Goal: Book appointment/travel/reservation

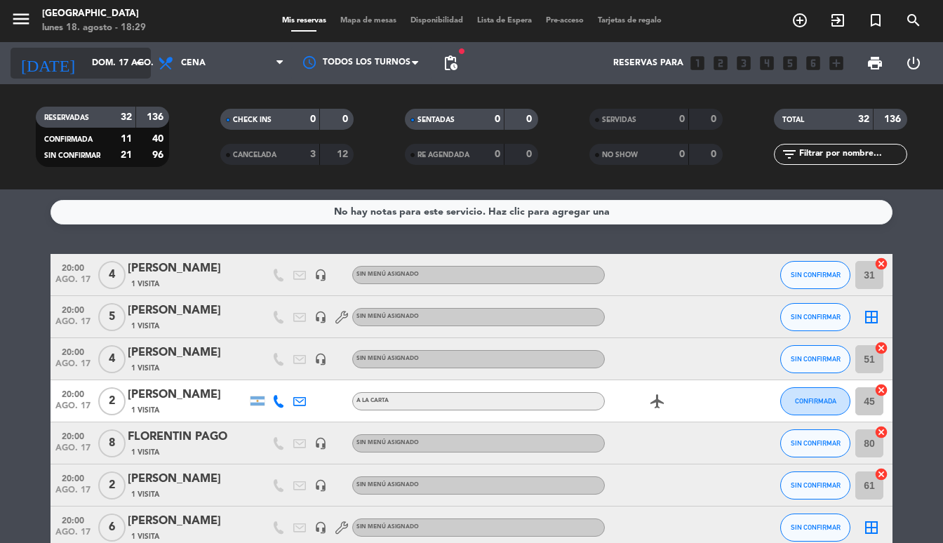
click at [136, 62] on icon "arrow_drop_down" at bounding box center [138, 63] width 17 height 17
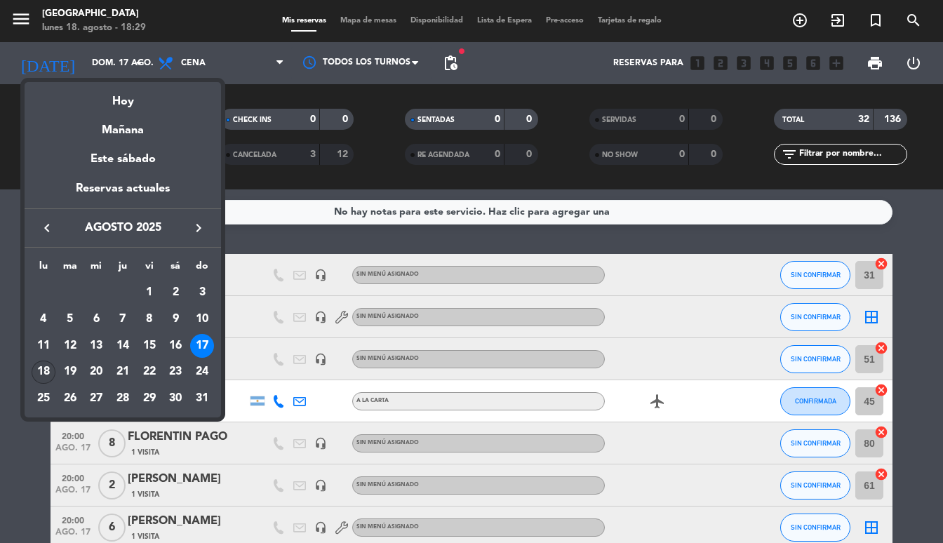
click at [43, 375] on div "18" at bounding box center [44, 373] width 24 height 24
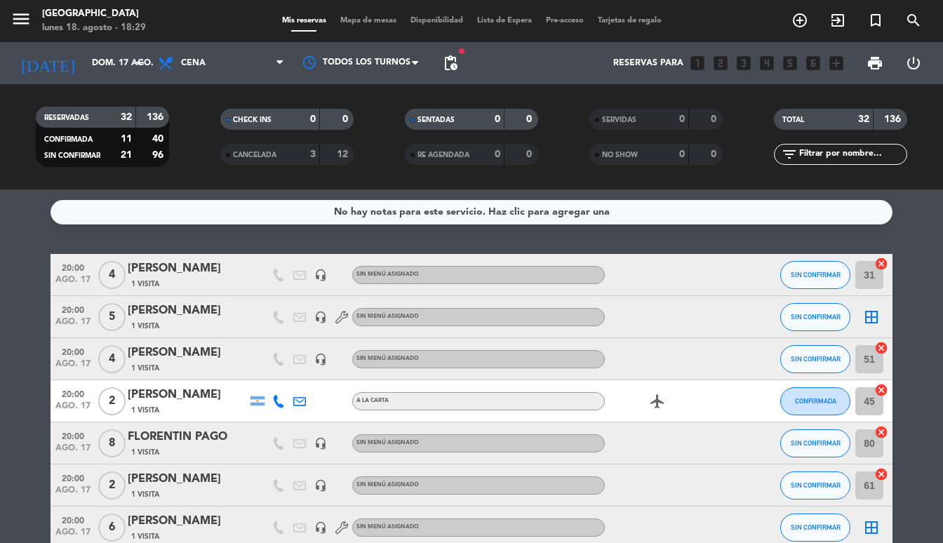
type input "lun. 18 ago."
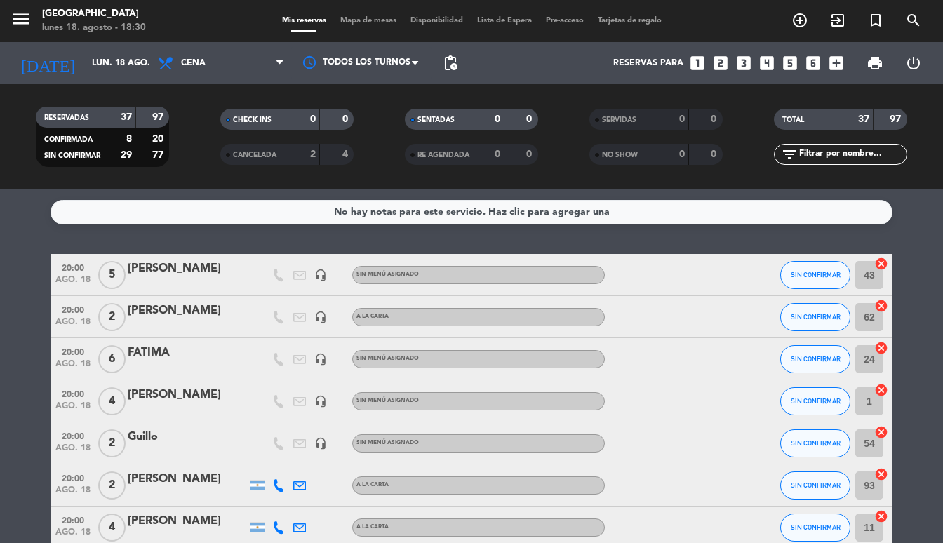
click at [715, 65] on icon "looks_two" at bounding box center [720, 63] width 18 height 18
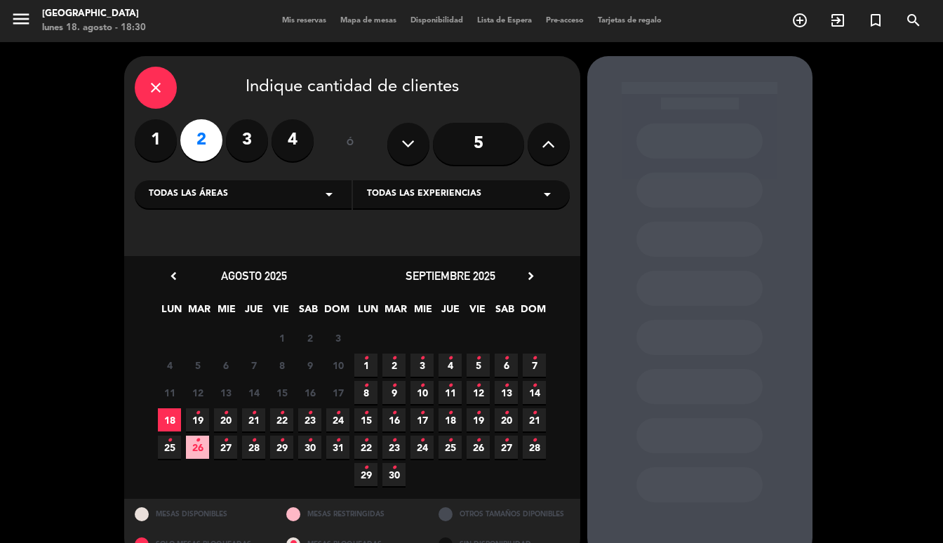
click at [163, 417] on span "18" at bounding box center [169, 419] width 23 height 23
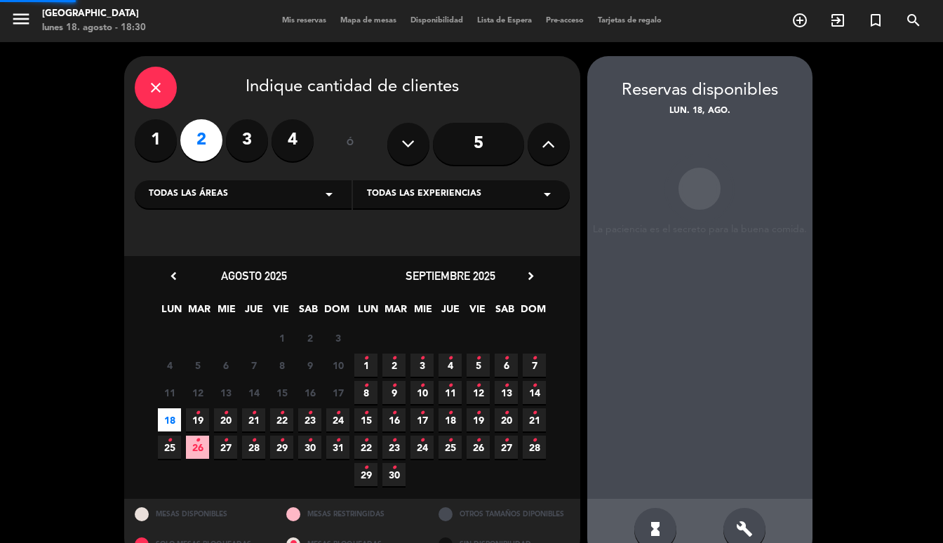
scroll to position [28, 0]
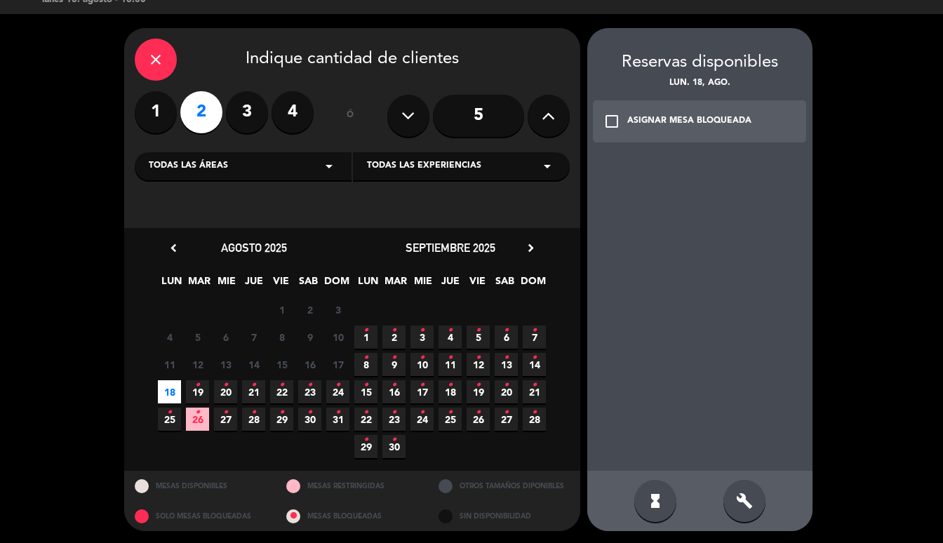
click at [615, 119] on icon "check_box_outline_blank" at bounding box center [611, 121] width 17 height 17
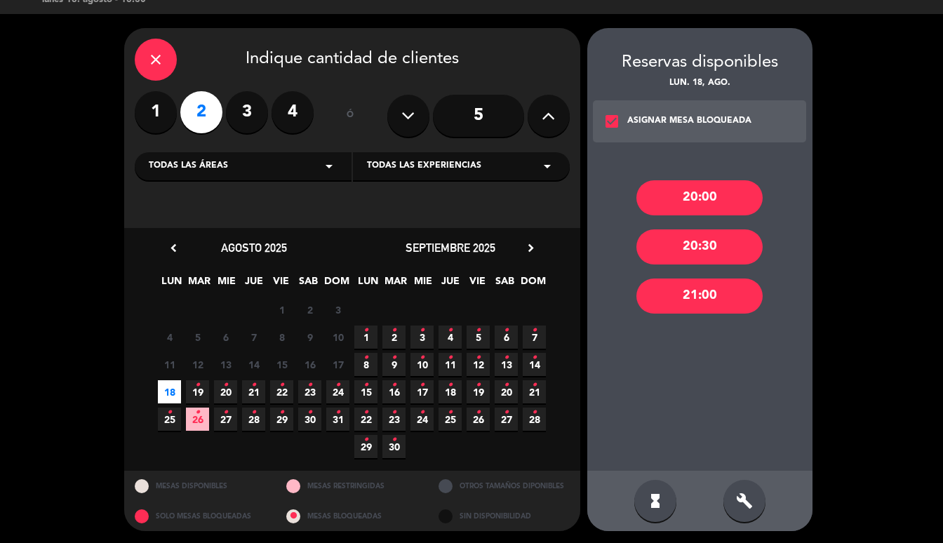
click at [695, 244] on div "20:30" at bounding box center [699, 246] width 126 height 35
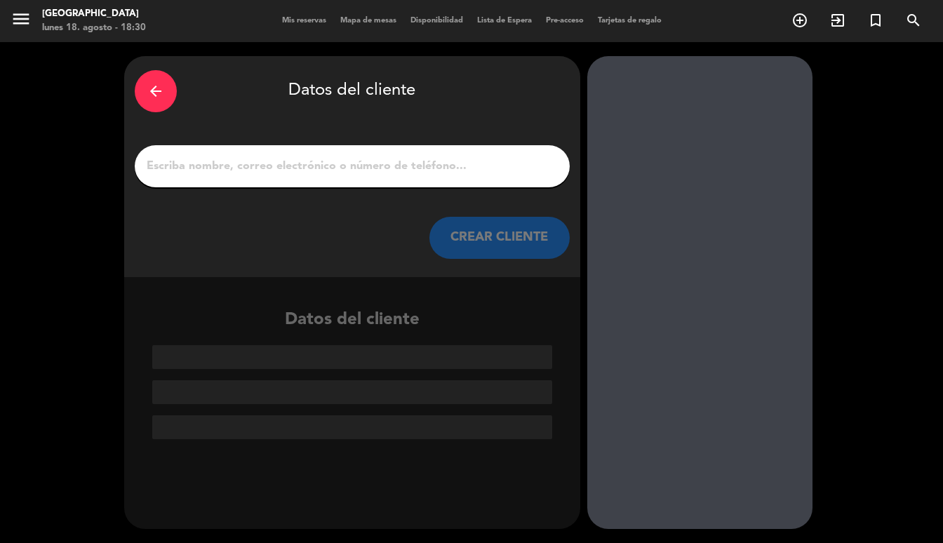
scroll to position [0, 0]
click at [401, 175] on input "1" at bounding box center [352, 166] width 414 height 20
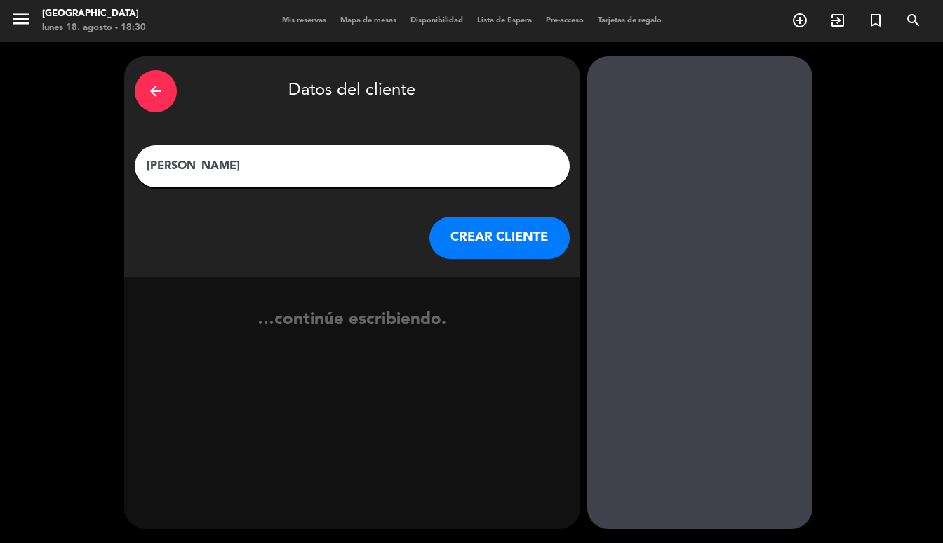
type input "[PERSON_NAME]"
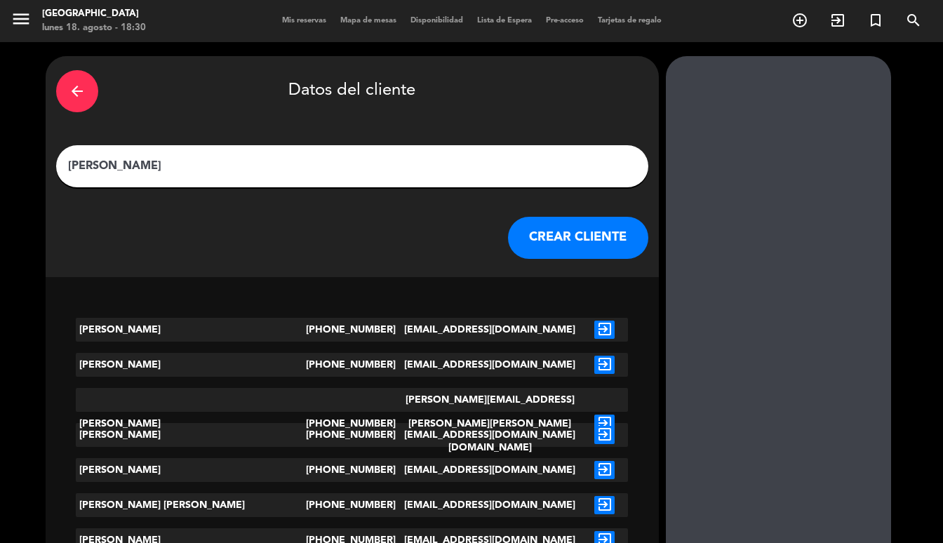
click at [508, 231] on button "CREAR CLIENTE" at bounding box center [578, 238] width 140 height 42
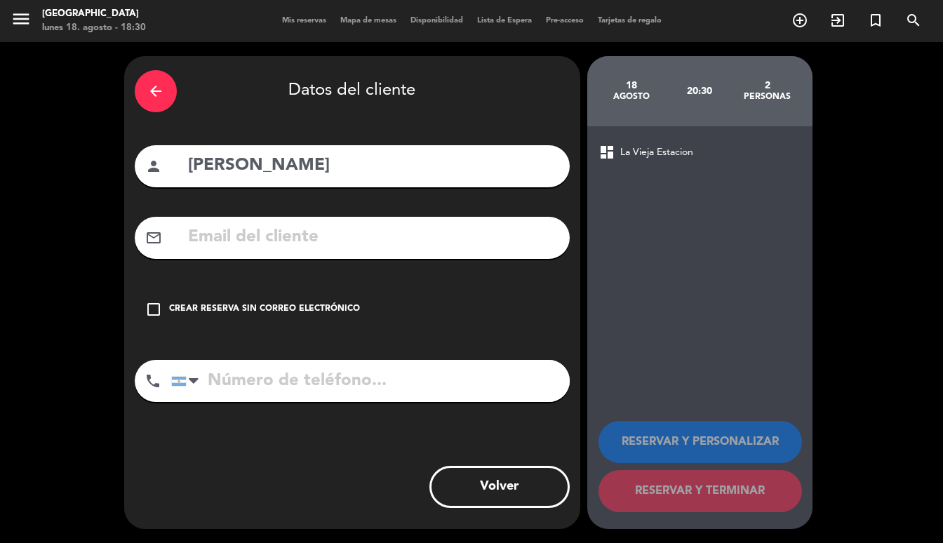
click at [157, 308] on icon "check_box_outline_blank" at bounding box center [153, 309] width 17 height 17
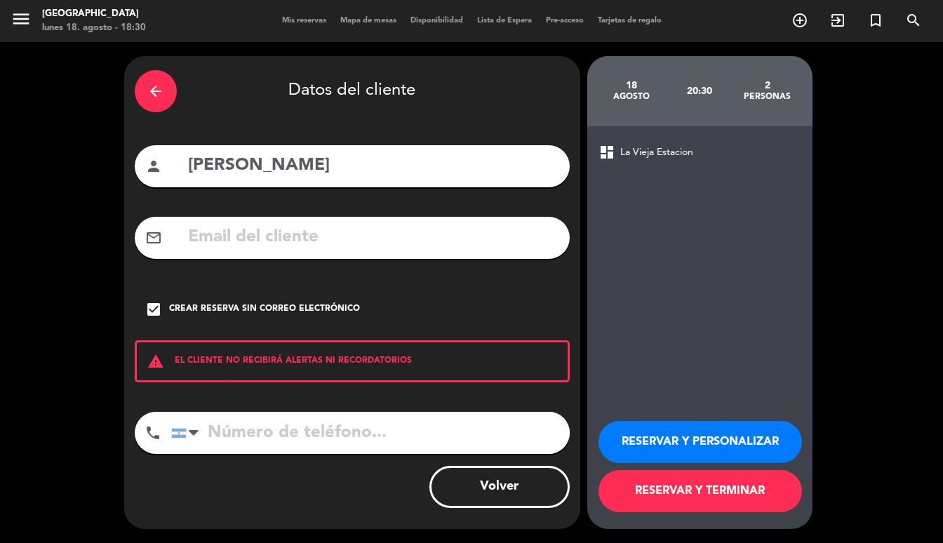
click at [660, 494] on button "RESERVAR Y TERMINAR" at bounding box center [699, 491] width 203 height 42
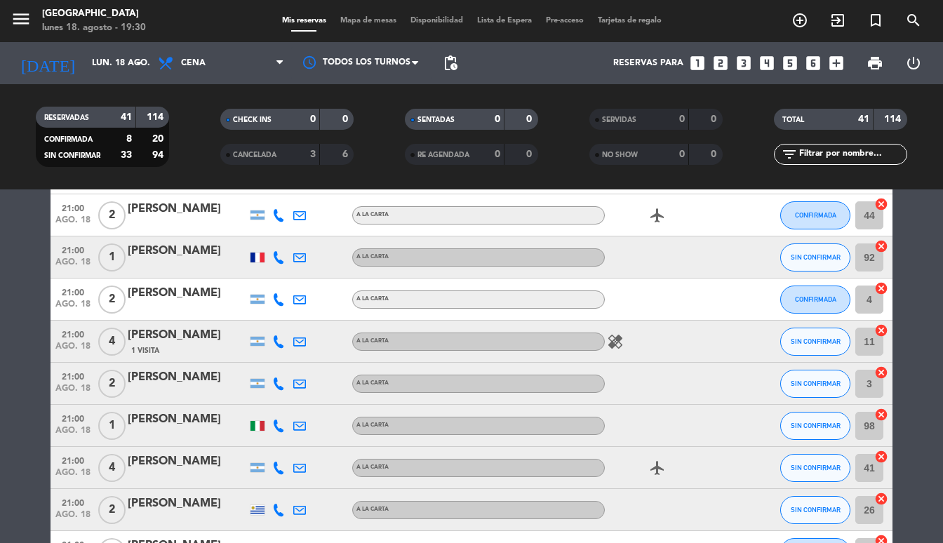
scroll to position [971, 0]
